Goal: Task Accomplishment & Management: Manage account settings

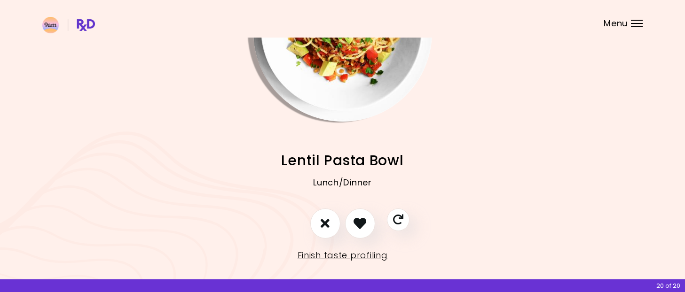
scroll to position [98, 0]
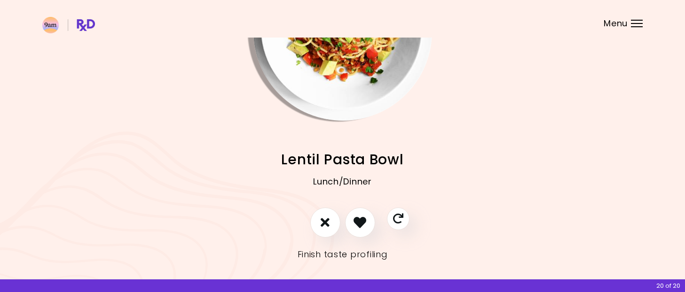
click at [318, 255] on link "Finish taste profiling" at bounding box center [342, 254] width 90 height 15
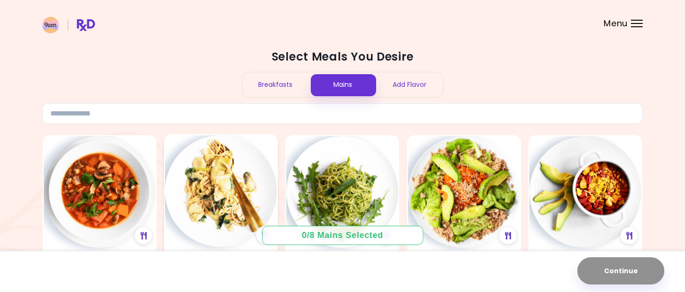
click at [229, 207] on img at bounding box center [221, 191] width 112 height 112
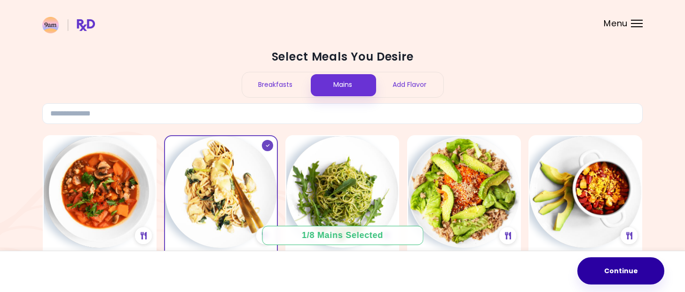
click at [624, 271] on button "Continue" at bounding box center [620, 271] width 87 height 27
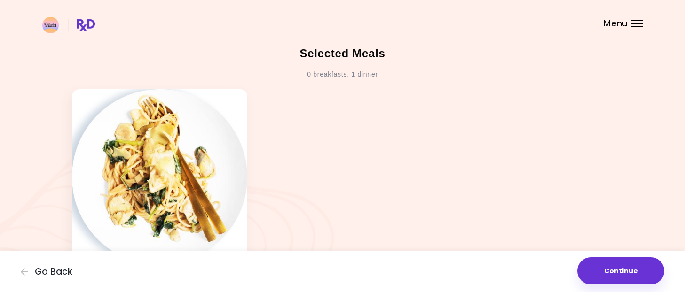
click at [624, 271] on button "Continue" at bounding box center [620, 271] width 87 height 27
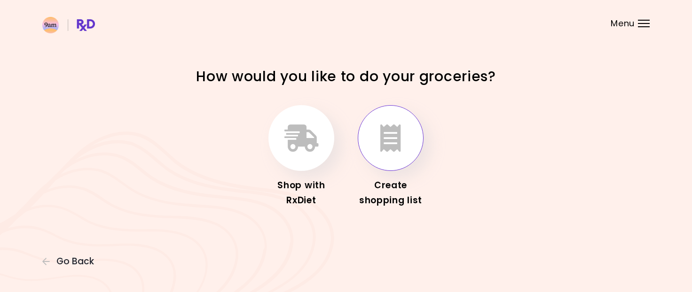
click at [387, 140] on icon "button" at bounding box center [390, 138] width 21 height 27
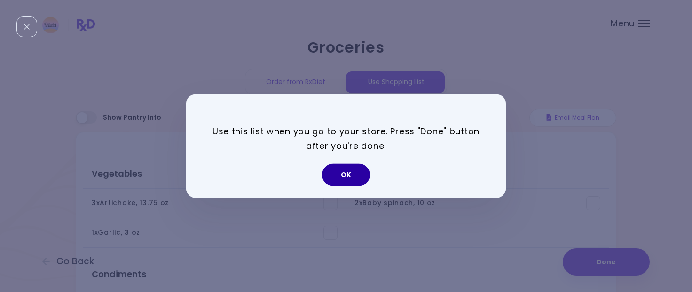
click at [345, 177] on button "OK" at bounding box center [346, 175] width 48 height 23
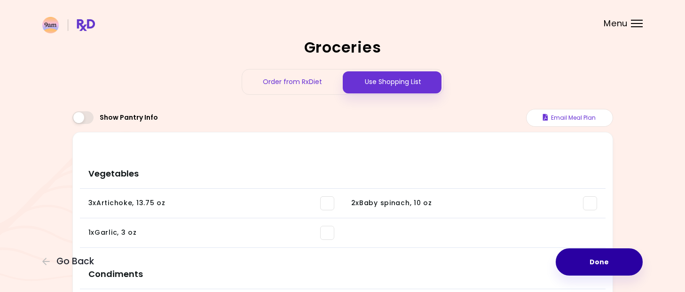
click at [565, 263] on button "Done" at bounding box center [598, 262] width 87 height 27
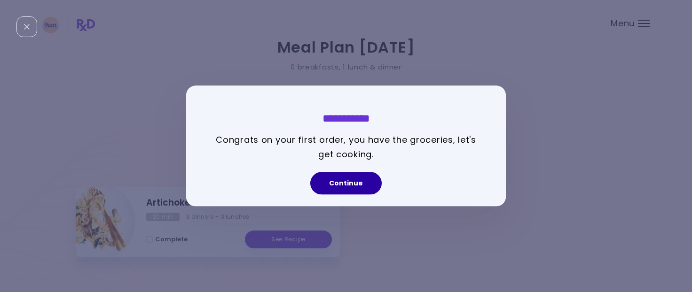
click at [334, 183] on button "Continue" at bounding box center [345, 183] width 71 height 23
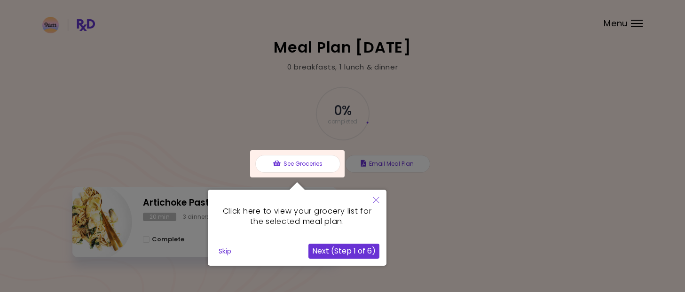
click at [331, 250] on button "Next (Step 1 of 6)" at bounding box center [343, 251] width 71 height 15
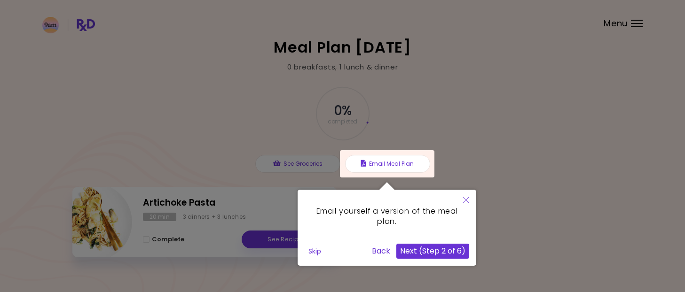
click at [420, 254] on button "Next (Step 2 of 6)" at bounding box center [432, 251] width 73 height 15
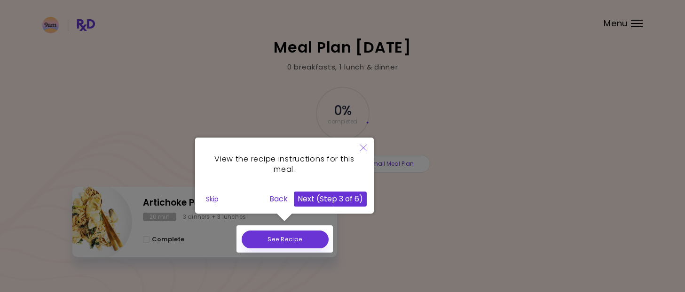
click at [295, 239] on div at bounding box center [284, 239] width 96 height 27
click at [361, 150] on icon "Close" at bounding box center [363, 148] width 7 height 7
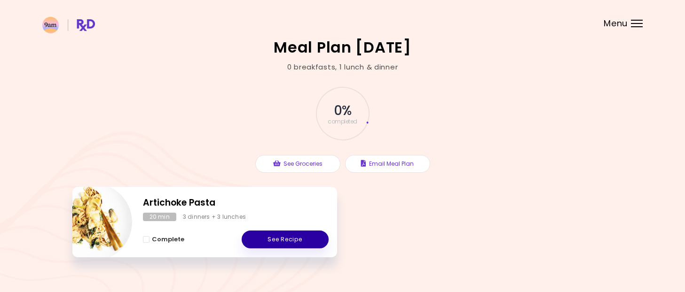
click at [299, 237] on link "See Recipe" at bounding box center [285, 240] width 87 height 18
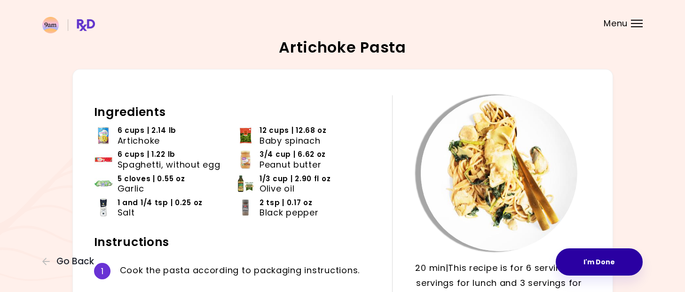
click at [609, 256] on button "I'm Done" at bounding box center [598, 262] width 87 height 27
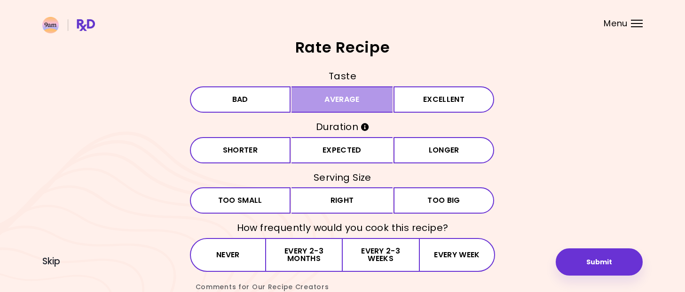
click at [328, 101] on button "Average" at bounding box center [341, 99] width 101 height 26
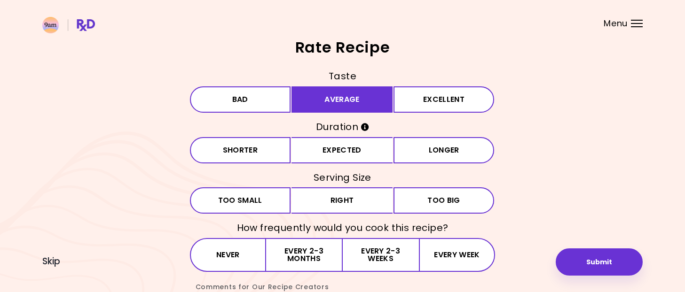
click at [326, 135] on div "Taste Bad Average Excellent Duration Shorter Expected Longer Serving Size Small…" at bounding box center [342, 217] width 305 height 297
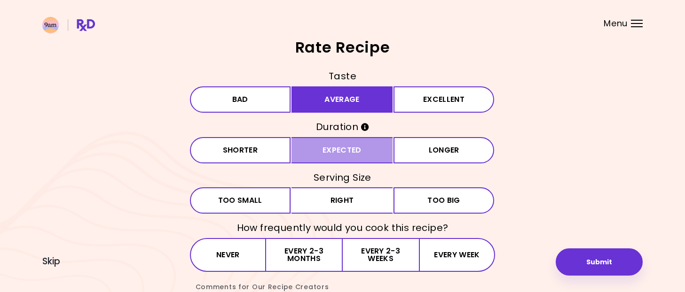
click at [325, 149] on button "Expected" at bounding box center [341, 150] width 101 height 26
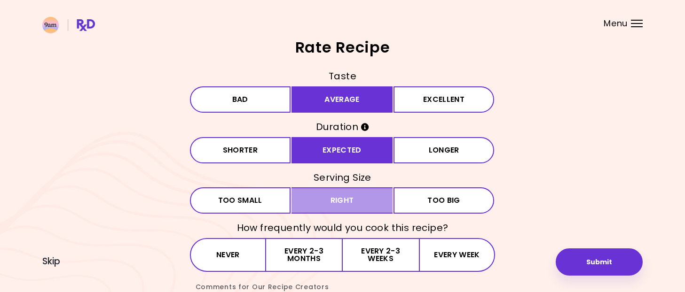
click at [324, 195] on button "Right" at bounding box center [341, 201] width 101 height 26
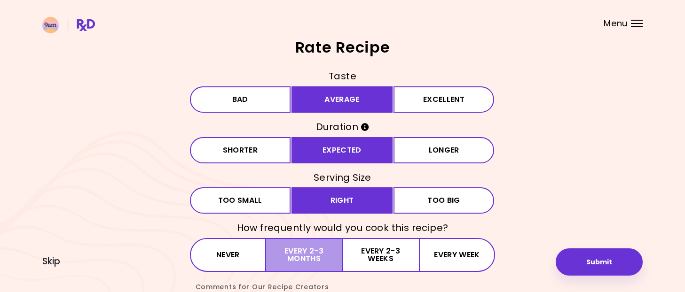
click at [313, 252] on button "Every 2-3 months" at bounding box center [304, 255] width 76 height 34
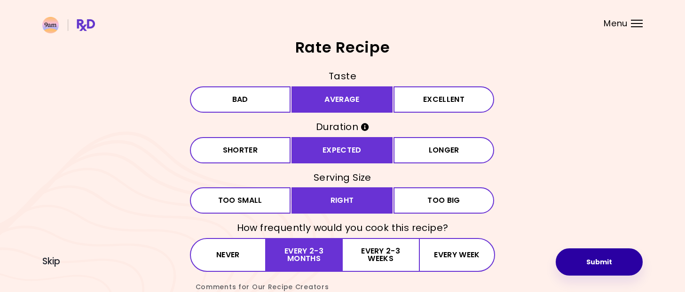
click at [609, 268] on button "Submit" at bounding box center [598, 262] width 87 height 27
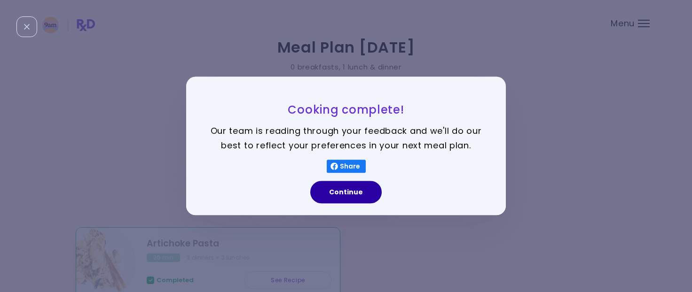
click at [336, 195] on button "Continue" at bounding box center [345, 192] width 71 height 23
